Goal: Task Accomplishment & Management: Complete application form

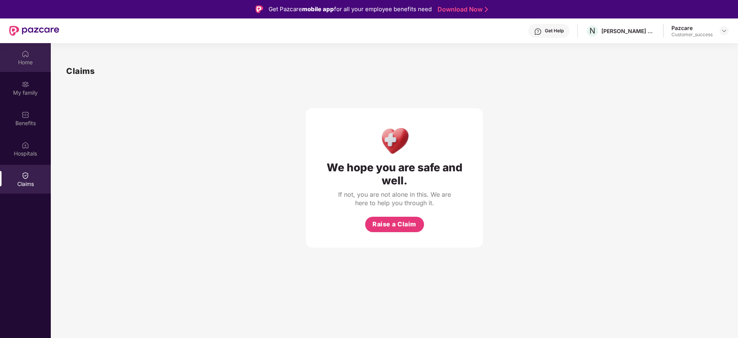
click at [19, 54] on div "Home" at bounding box center [25, 57] width 51 height 29
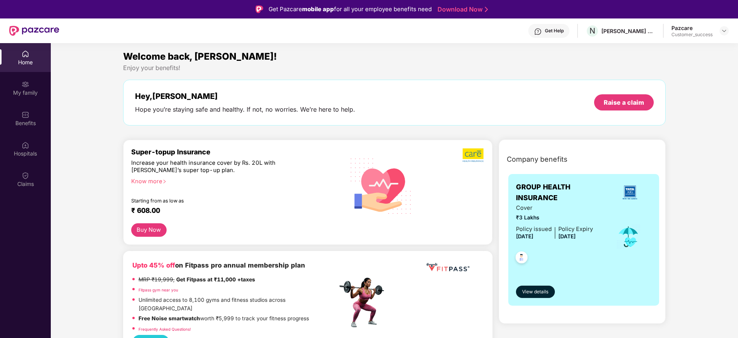
click at [550, 32] on div "Get Help" at bounding box center [554, 31] width 19 height 6
click at [409, 130] on div "Welcome back, [PERSON_NAME]! Enjoy your benefits! Hey, [PERSON_NAME] Hope you’r…" at bounding box center [394, 91] width 549 height 84
click at [29, 97] on div "My family" at bounding box center [25, 87] width 51 height 29
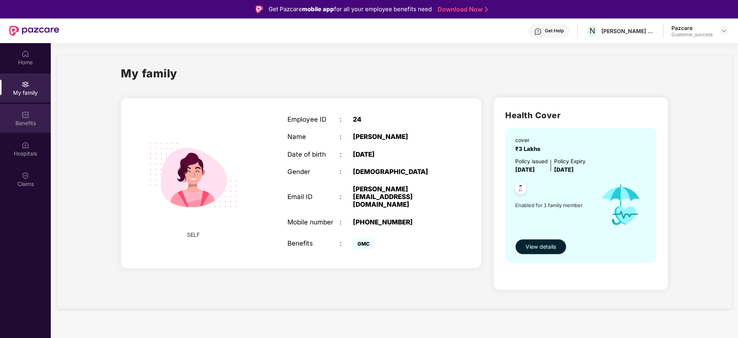
click at [36, 131] on div "Benefits" at bounding box center [25, 118] width 51 height 29
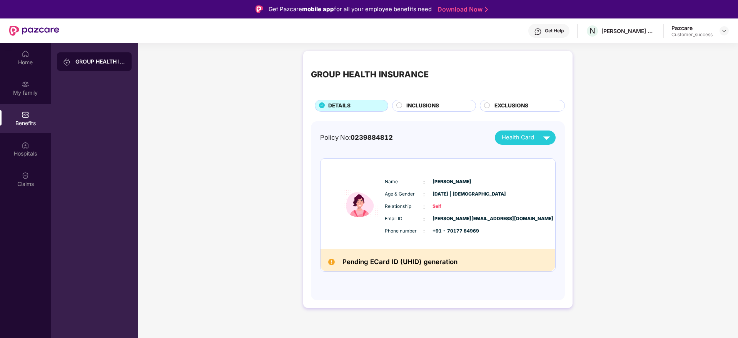
click at [434, 108] on span "INCLUSIONS" at bounding box center [422, 106] width 33 height 8
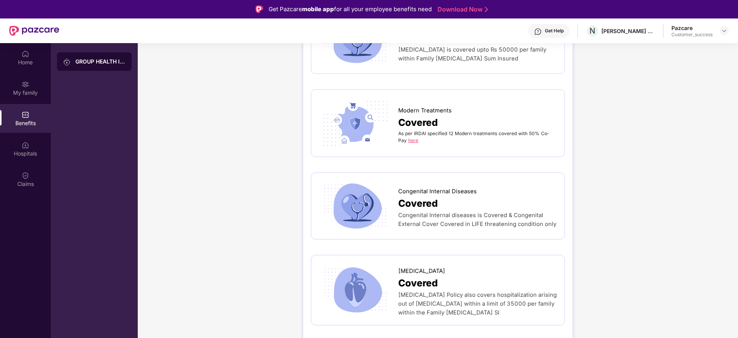
scroll to position [1177, 0]
click at [409, 137] on link "here" at bounding box center [413, 140] width 10 height 6
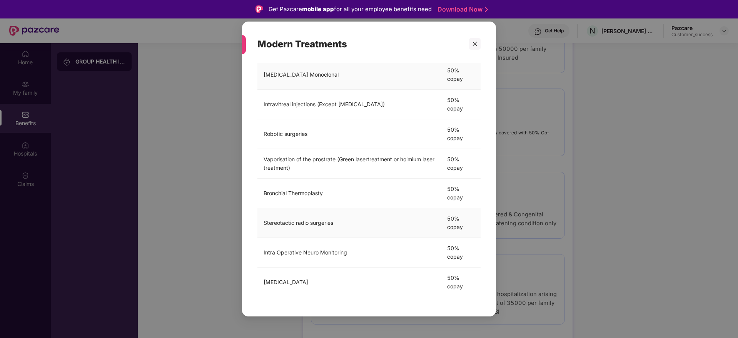
scroll to position [0, 0]
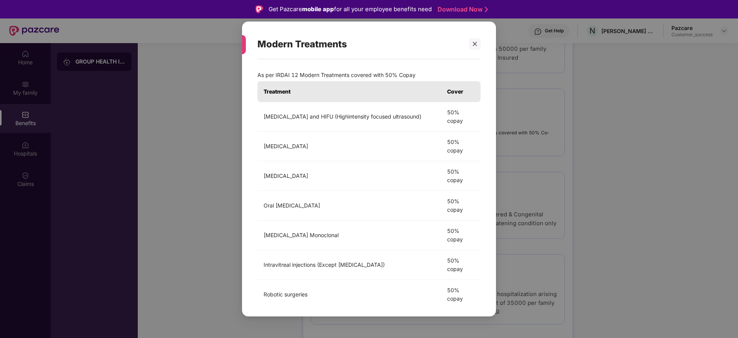
click at [203, 193] on div "Modern Treatments As per IRDAI 12 Modern Treatments covered with 50% Co­pay Tre…" at bounding box center [369, 169] width 738 height 338
click at [474, 42] on icon "close" at bounding box center [474, 43] width 5 height 5
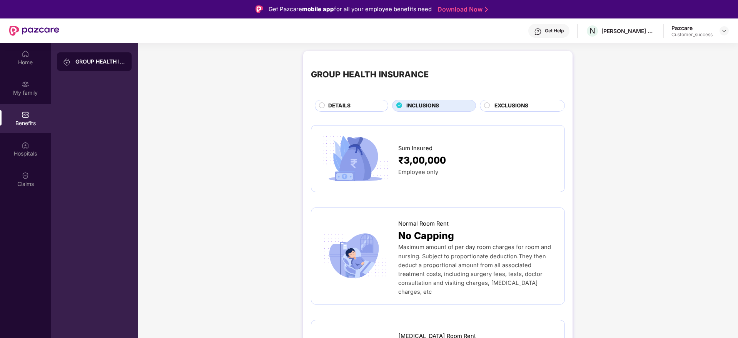
click at [510, 109] on span "EXCLUSIONS" at bounding box center [511, 106] width 34 height 8
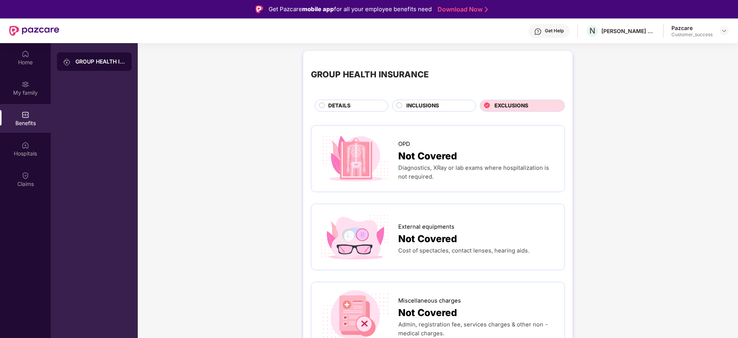
click at [426, 100] on div "INCLUSIONS" at bounding box center [434, 106] width 84 height 12
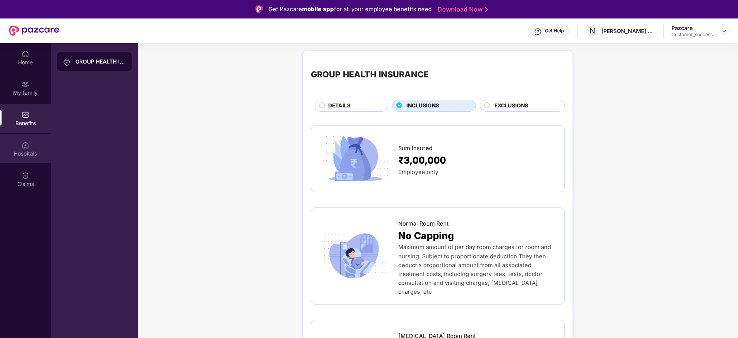
click at [33, 156] on div "Hospitals" at bounding box center [25, 154] width 51 height 8
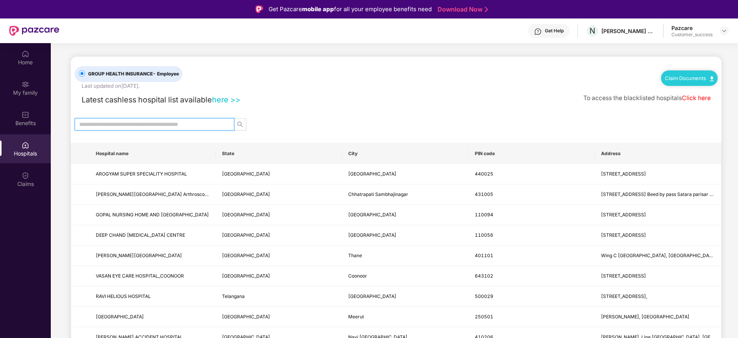
click at [178, 123] on input "text" at bounding box center [151, 124] width 144 height 8
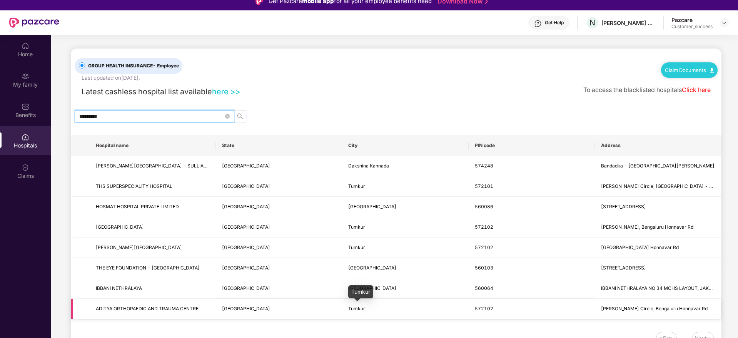
scroll to position [43, 0]
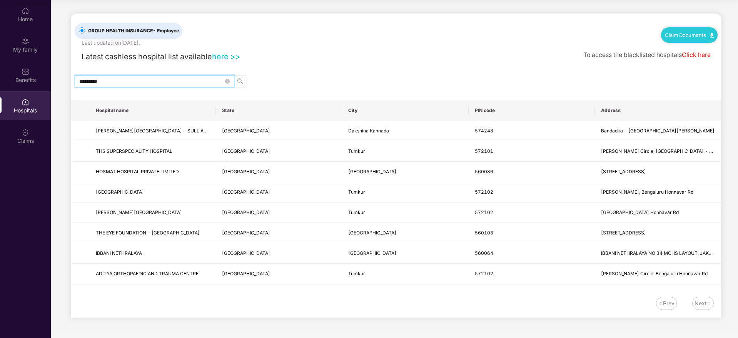
click at [141, 83] on input "*********" at bounding box center [151, 81] width 144 height 8
type input "*"
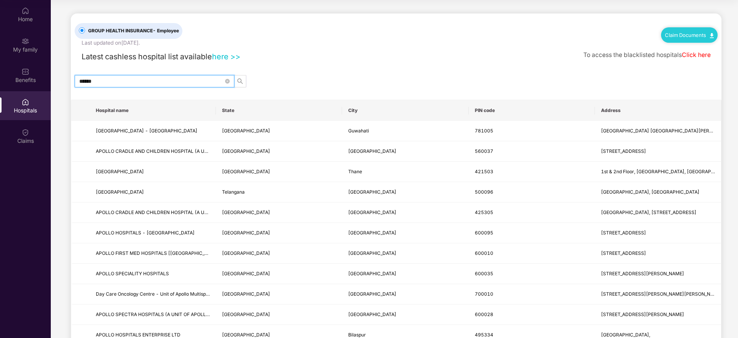
click at [119, 80] on input "******" at bounding box center [151, 81] width 144 height 8
type input "*"
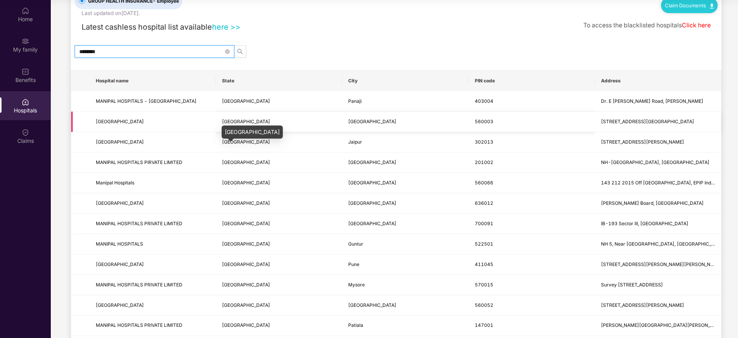
scroll to position [33, 0]
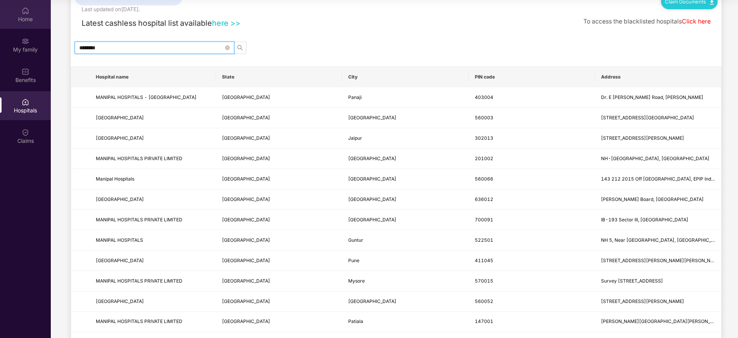
type input "*******"
click at [28, 11] on img at bounding box center [26, 11] width 8 height 8
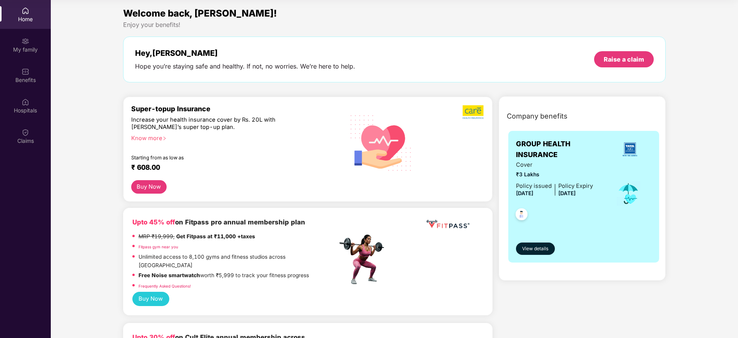
scroll to position [0, 0]
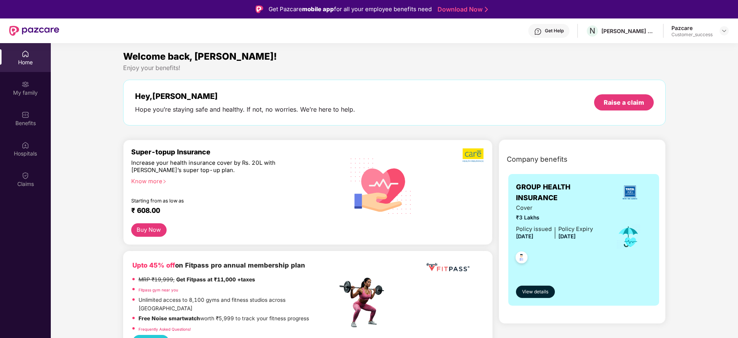
click at [561, 33] on div "Get Help" at bounding box center [554, 31] width 19 height 6
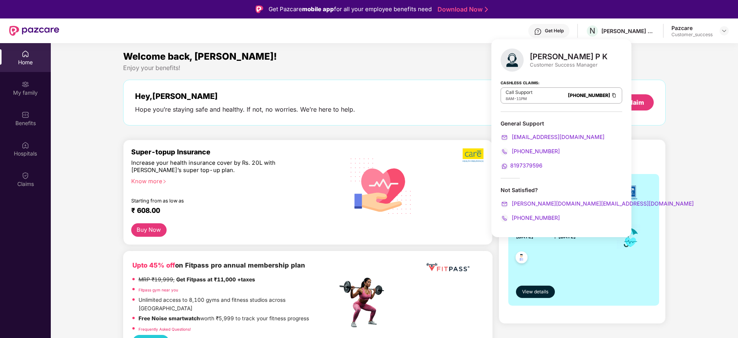
click at [450, 57] on div "Welcome back, [PERSON_NAME]!" at bounding box center [394, 56] width 543 height 15
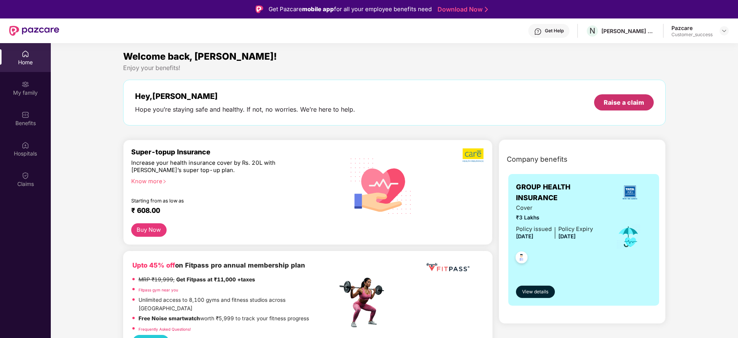
click at [644, 109] on div "Raise a claim" at bounding box center [624, 102] width 60 height 16
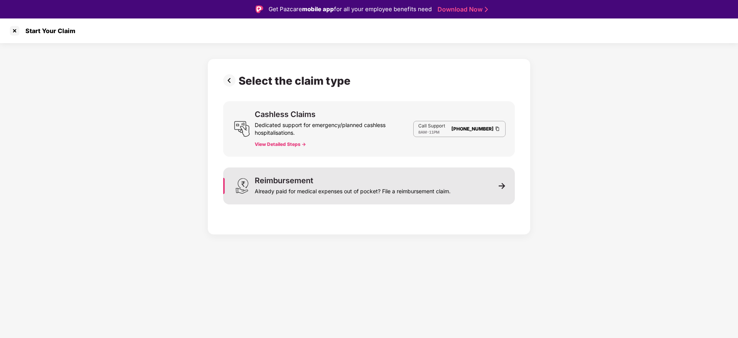
click at [319, 195] on div "Already paid for medical expenses out of pocket? File a reimbursement claim." at bounding box center [353, 189] width 196 height 11
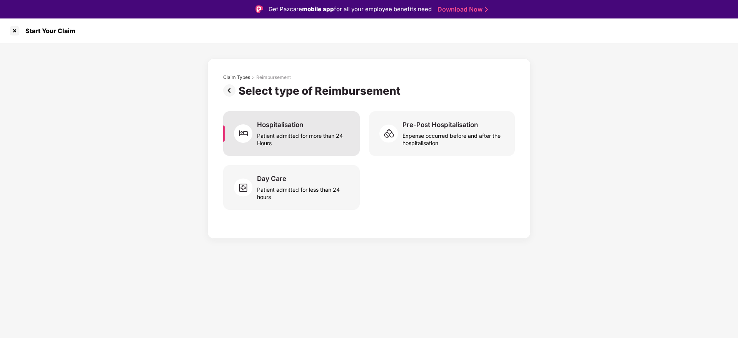
click at [322, 140] on div "Patient admitted for more than 24 Hours" at bounding box center [303, 138] width 93 height 18
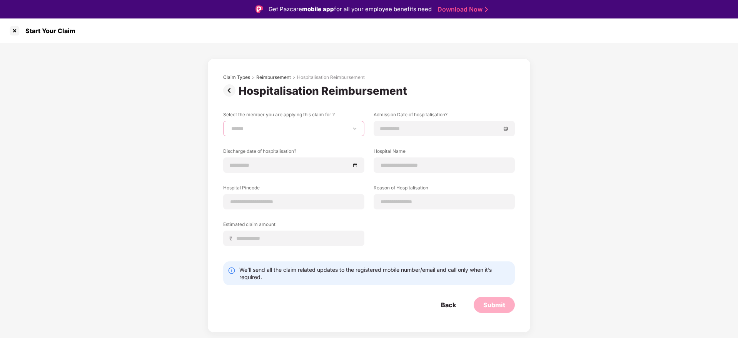
click at [316, 131] on select "**********" at bounding box center [294, 128] width 128 height 6
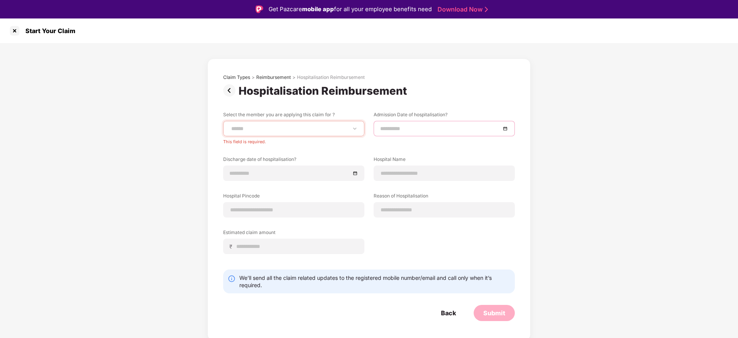
click at [447, 126] on input at bounding box center [440, 128] width 120 height 8
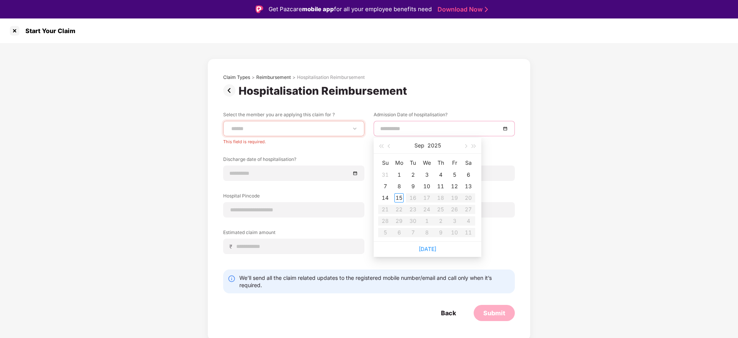
type input "**********"
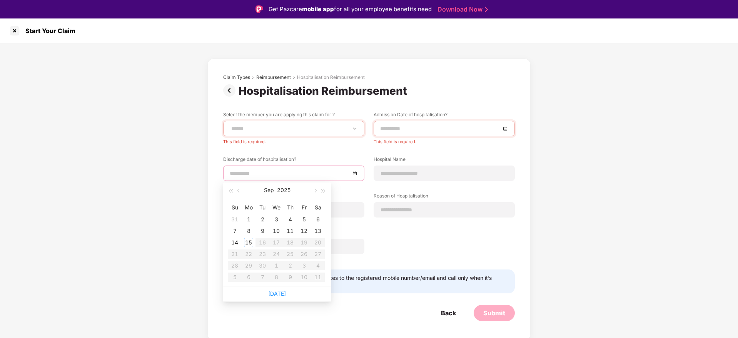
click at [261, 173] on input at bounding box center [290, 173] width 120 height 8
click at [405, 210] on div at bounding box center [444, 209] width 141 height 15
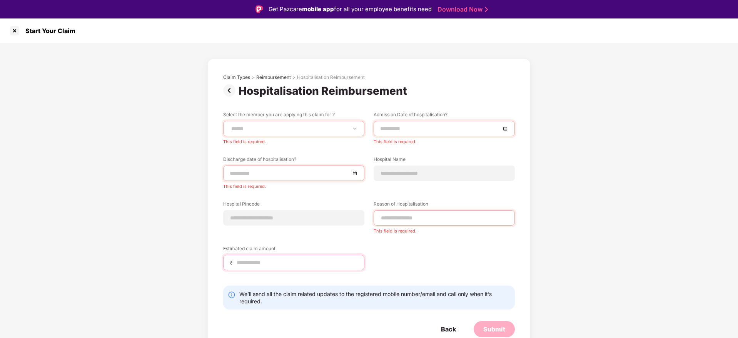
click at [273, 253] on div "Estimated claim amount ₹" at bounding box center [293, 257] width 141 height 25
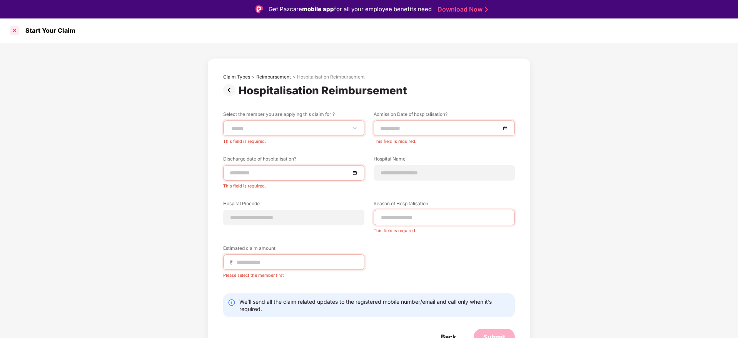
click at [15, 35] on div at bounding box center [14, 30] width 12 height 12
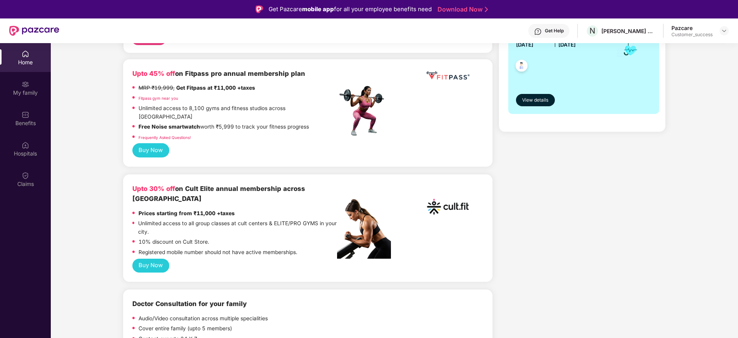
scroll to position [192, 0]
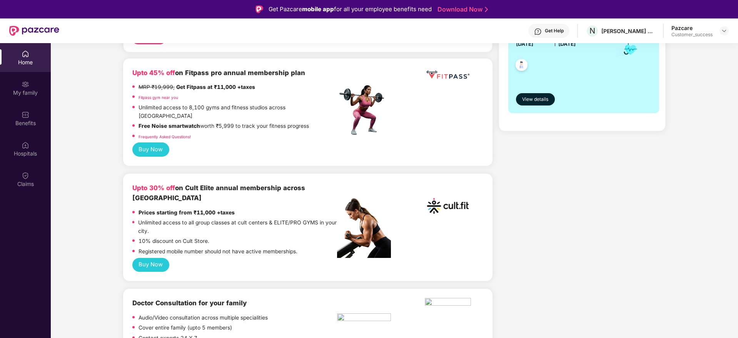
click at [140, 142] on button "Buy Now" at bounding box center [150, 149] width 37 height 14
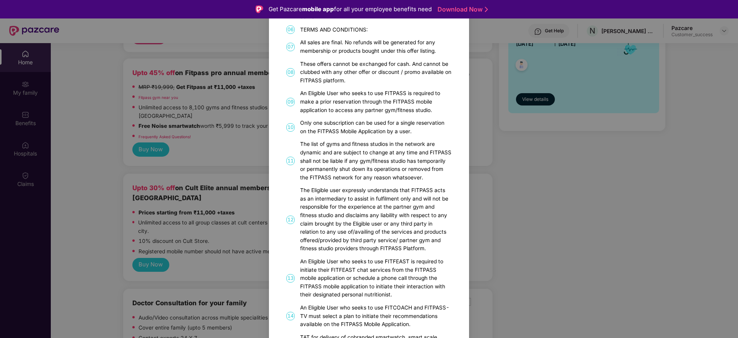
scroll to position [197, 0]
click at [244, 167] on div "FITPASS Details and T&C How to Avail 01 FITPASS: One membership to India’s larg…" at bounding box center [369, 169] width 738 height 338
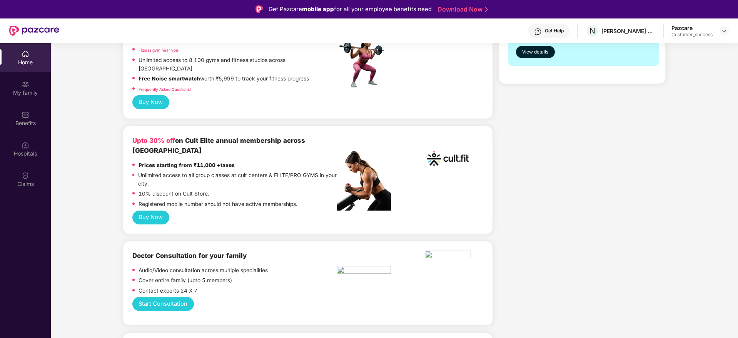
scroll to position [256, 0]
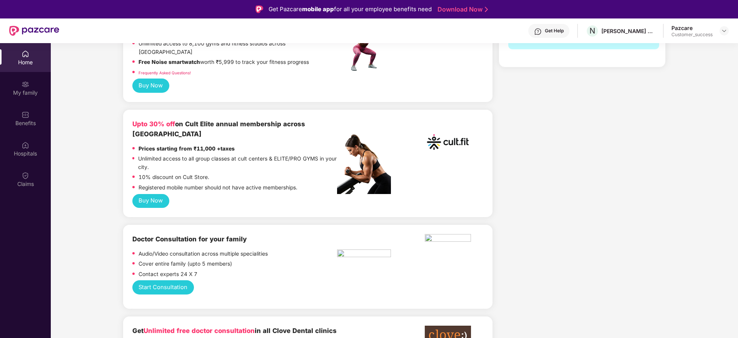
click at [148, 280] on button "Start Consultation" at bounding box center [163, 287] width 62 height 14
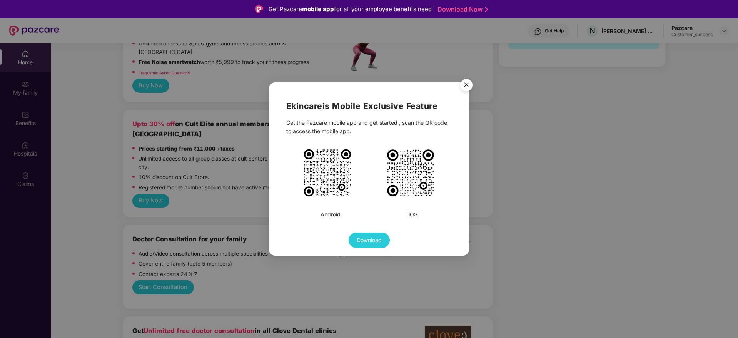
click at [98, 257] on div "Ekincare is Mobile Exclusive Feature Get the Pazcare mobile app and get started…" at bounding box center [369, 169] width 738 height 338
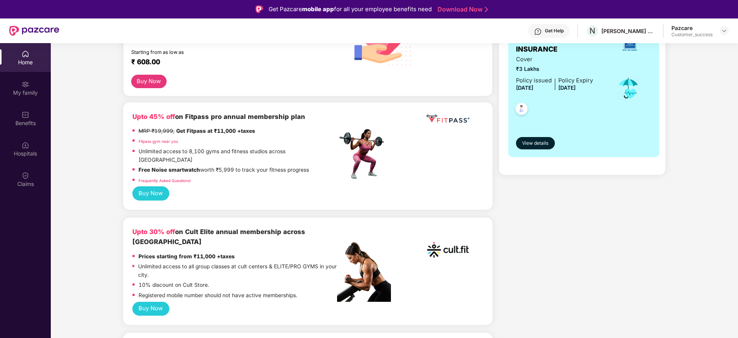
scroll to position [0, 0]
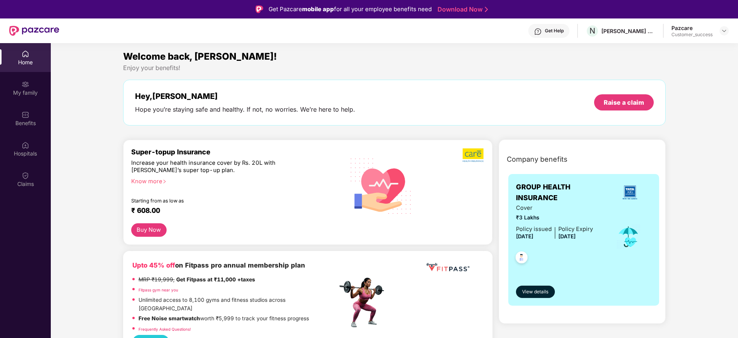
click at [242, 208] on div "₹ 608.00" at bounding box center [230, 210] width 198 height 9
click at [30, 120] on div "Benefits" at bounding box center [25, 123] width 51 height 8
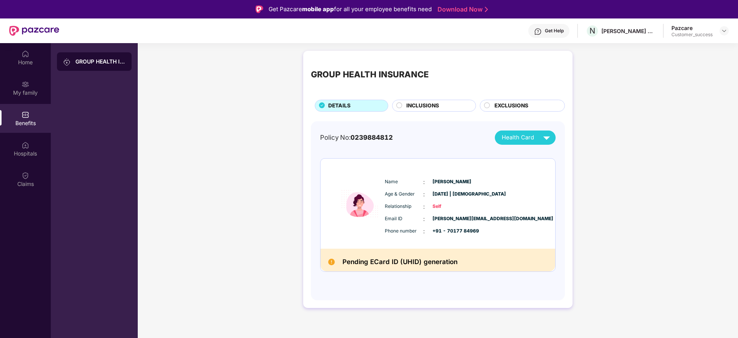
click at [166, 183] on div "GROUP HEALTH INSURANCE DETAILS INCLUSIONS EXCLUSIONS Policy No: 0239884812 Heal…" at bounding box center [438, 183] width 600 height 272
click at [31, 62] on div "Home" at bounding box center [25, 62] width 51 height 8
